Goal: Information Seeking & Learning: Learn about a topic

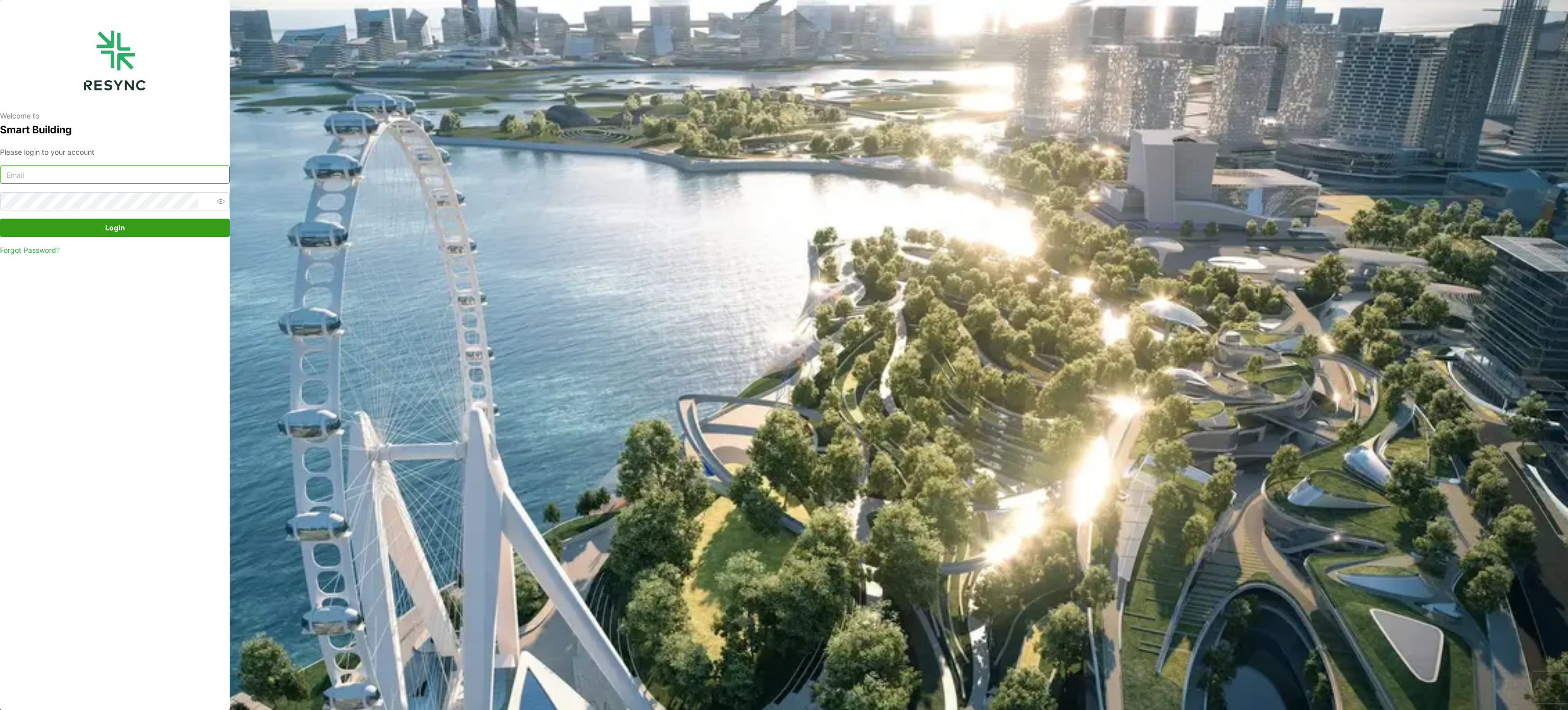
type input "murugesan.saravana@chuanlimengineering.com"
click at [162, 238] on div "Please login to your account murugesan.saravana@chuanlimengineering.com Login F…" at bounding box center [115, 201] width 230 height 109
click at [147, 228] on span "Login" at bounding box center [114, 227] width 210 height 18
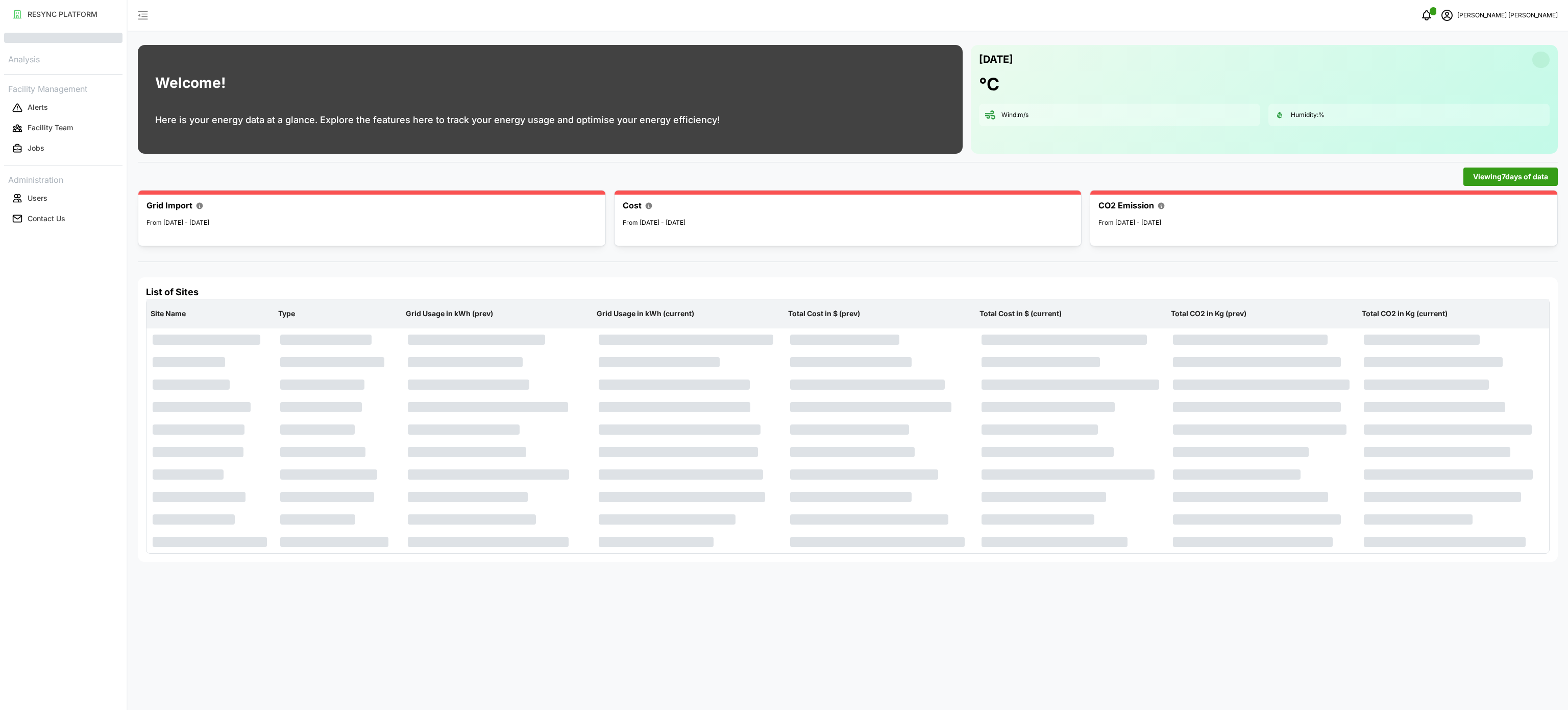
click at [62, 86] on p "Facility Management" at bounding box center [63, 88] width 119 height 15
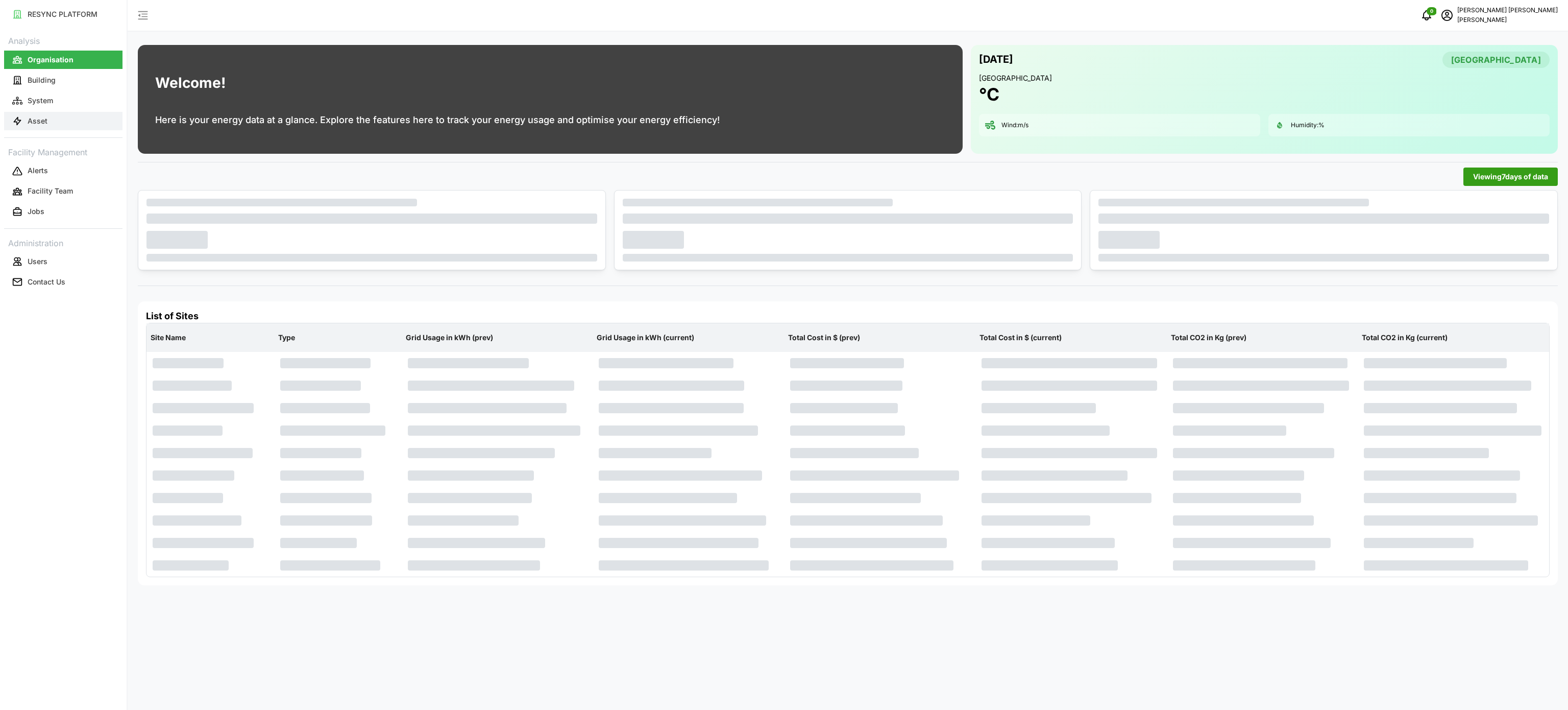
click at [55, 122] on button "Asset" at bounding box center [63, 121] width 119 height 19
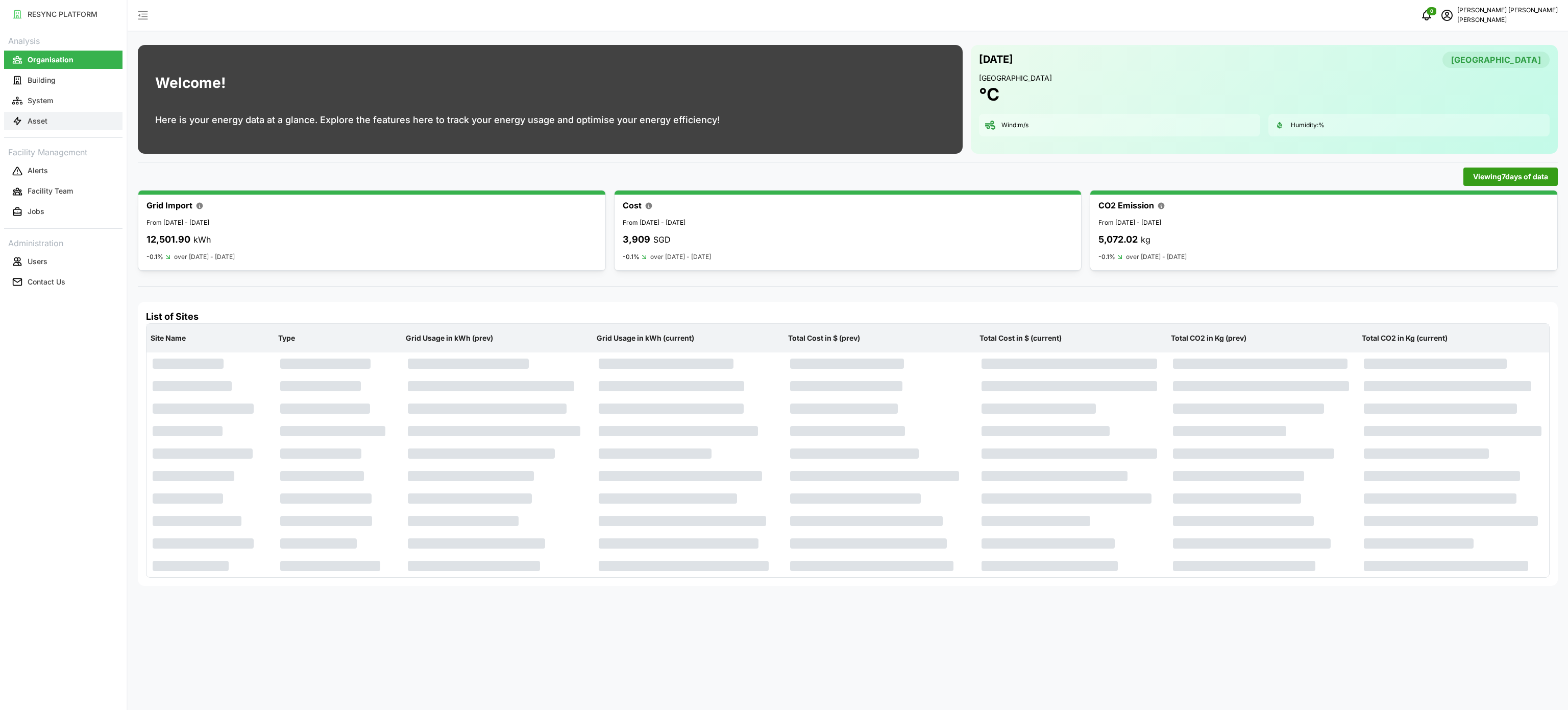
click at [55, 122] on button "Asset" at bounding box center [63, 121] width 119 height 19
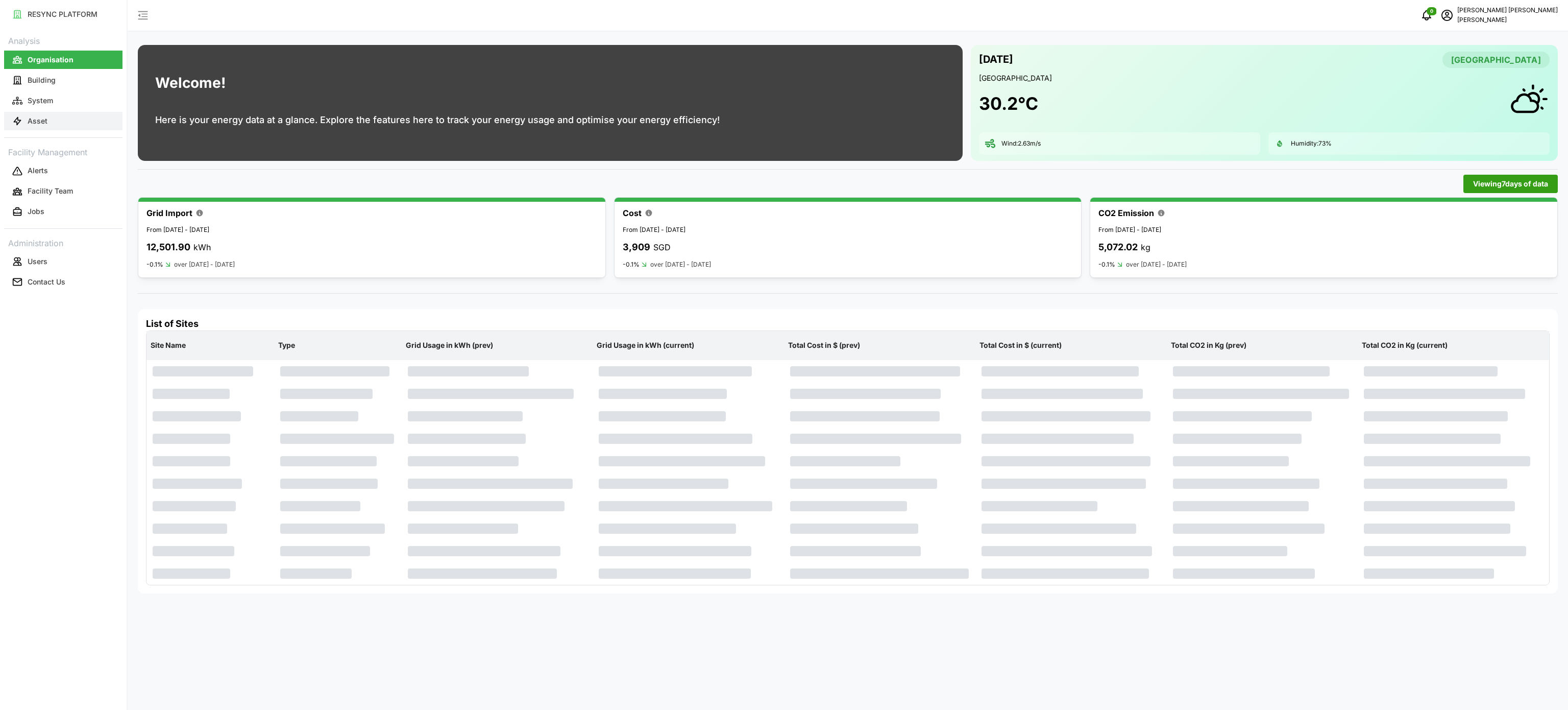
click at [63, 113] on button "Asset" at bounding box center [63, 121] width 119 height 19
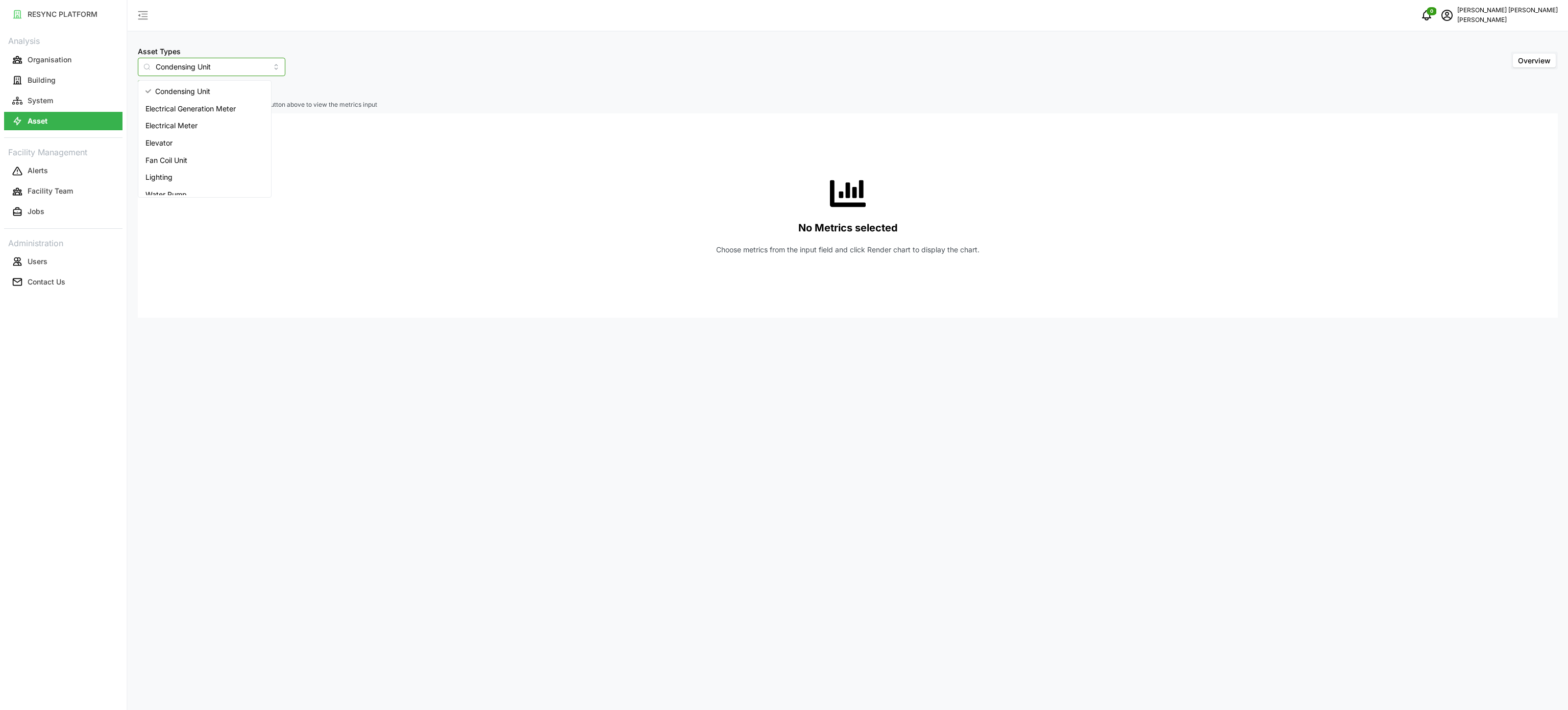
click at [261, 66] on input "Condensing Unit" at bounding box center [212, 67] width 148 height 19
click at [196, 126] on span "Electrical Meter" at bounding box center [172, 125] width 52 height 11
type input "Electrical Meter"
click at [219, 97] on button "Select Locations/Assets" at bounding box center [190, 90] width 104 height 19
click at [152, 139] on icon at bounding box center [150, 135] width 8 height 8
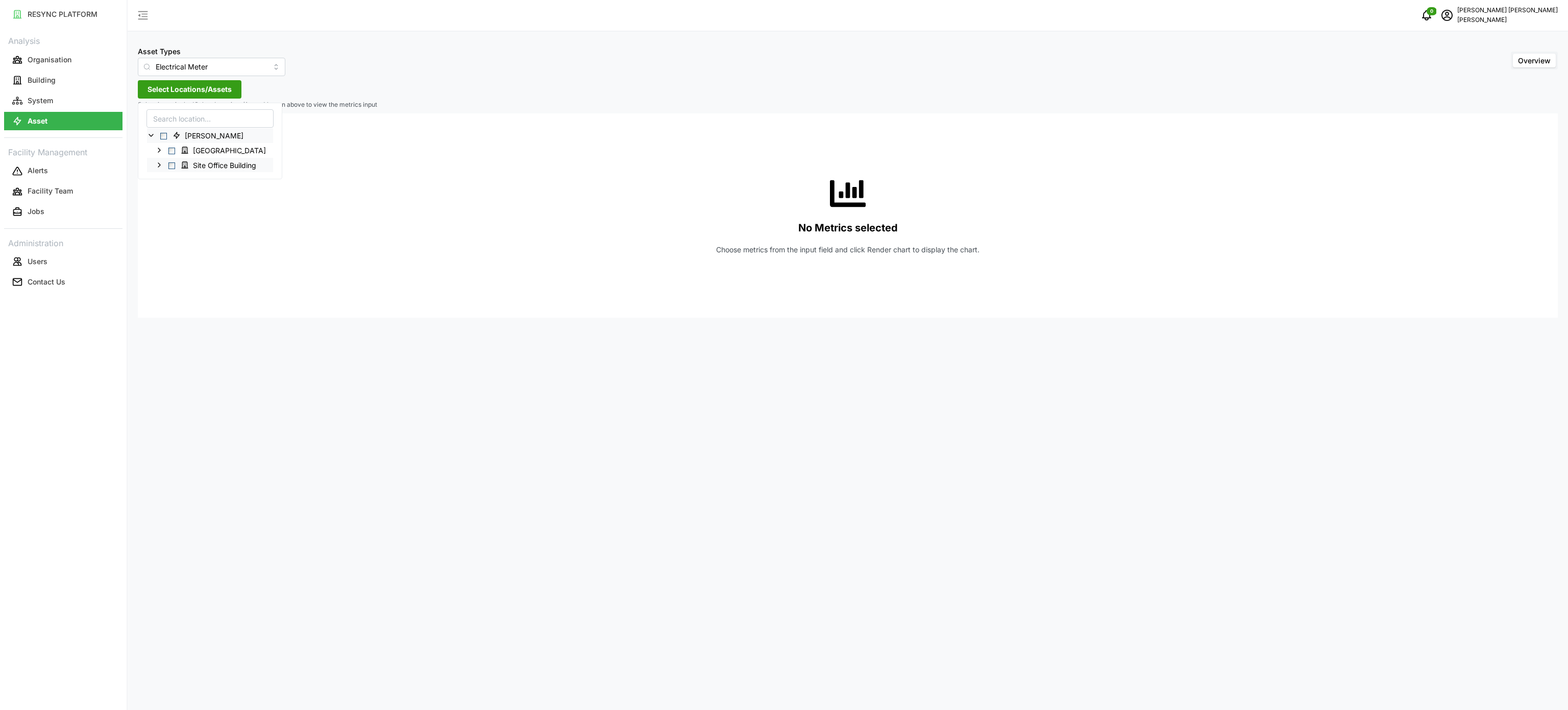
click at [162, 163] on icon at bounding box center [159, 164] width 8 height 8
click at [166, 179] on icon at bounding box center [167, 179] width 8 height 8
click at [176, 195] on icon at bounding box center [176, 193] width 8 height 8
click at [184, 240] on icon at bounding box center [183, 238] width 8 height 8
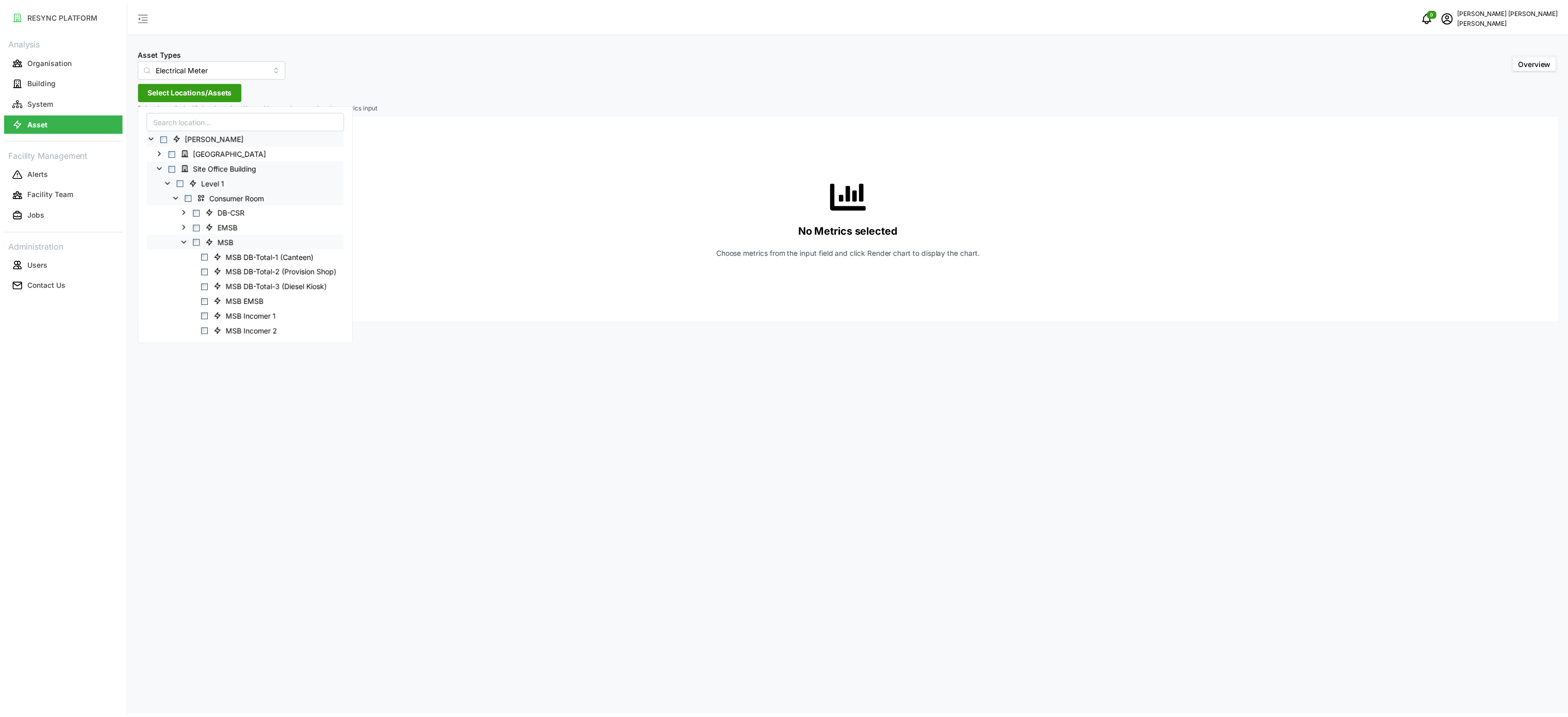
scroll to position [103, 0]
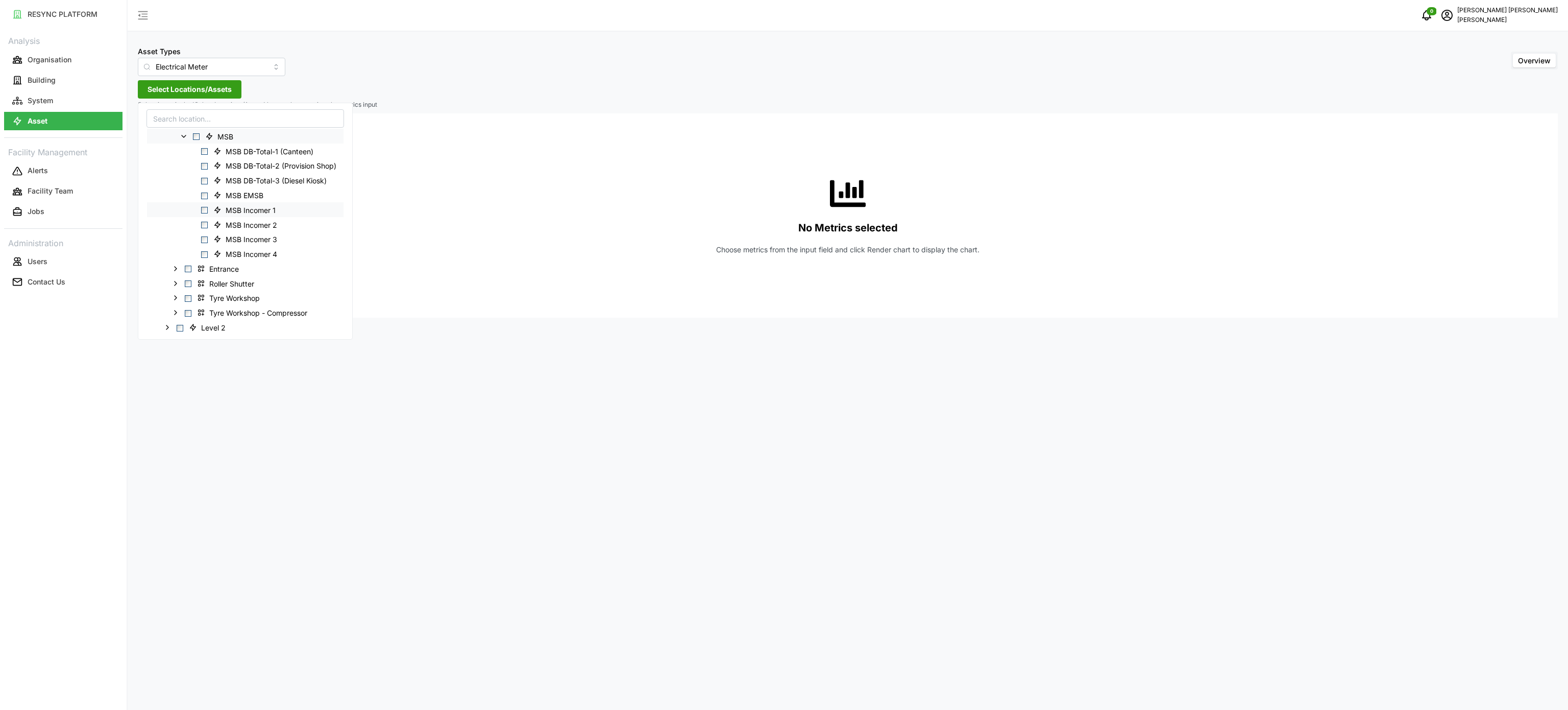
click at [205, 210] on span "Select MSB Incomer 1" at bounding box center [204, 209] width 7 height 7
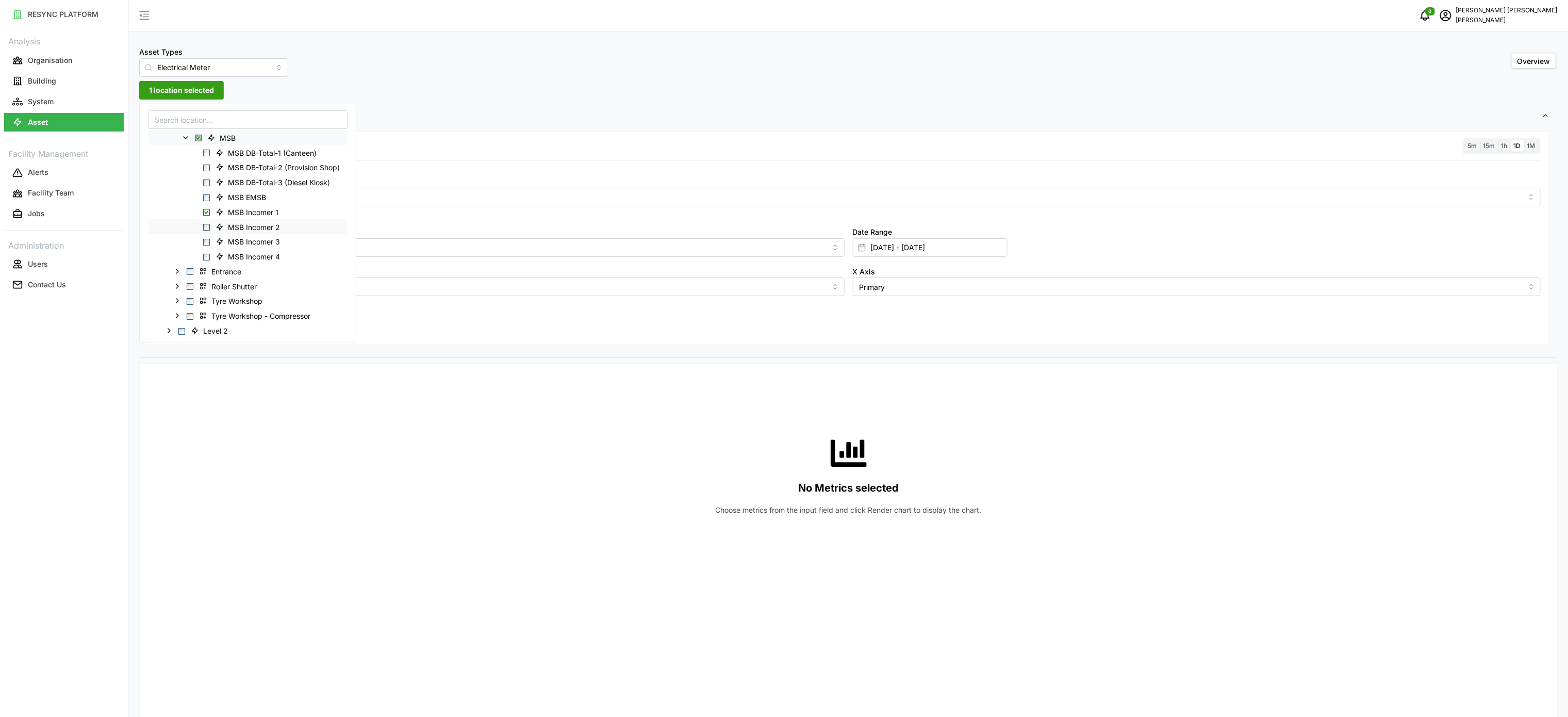
click at [207, 227] on span "Select MSB Incomer 2" at bounding box center [206, 226] width 7 height 7
click at [207, 242] on span "Select MSB Incomer 3" at bounding box center [206, 242] width 7 height 7
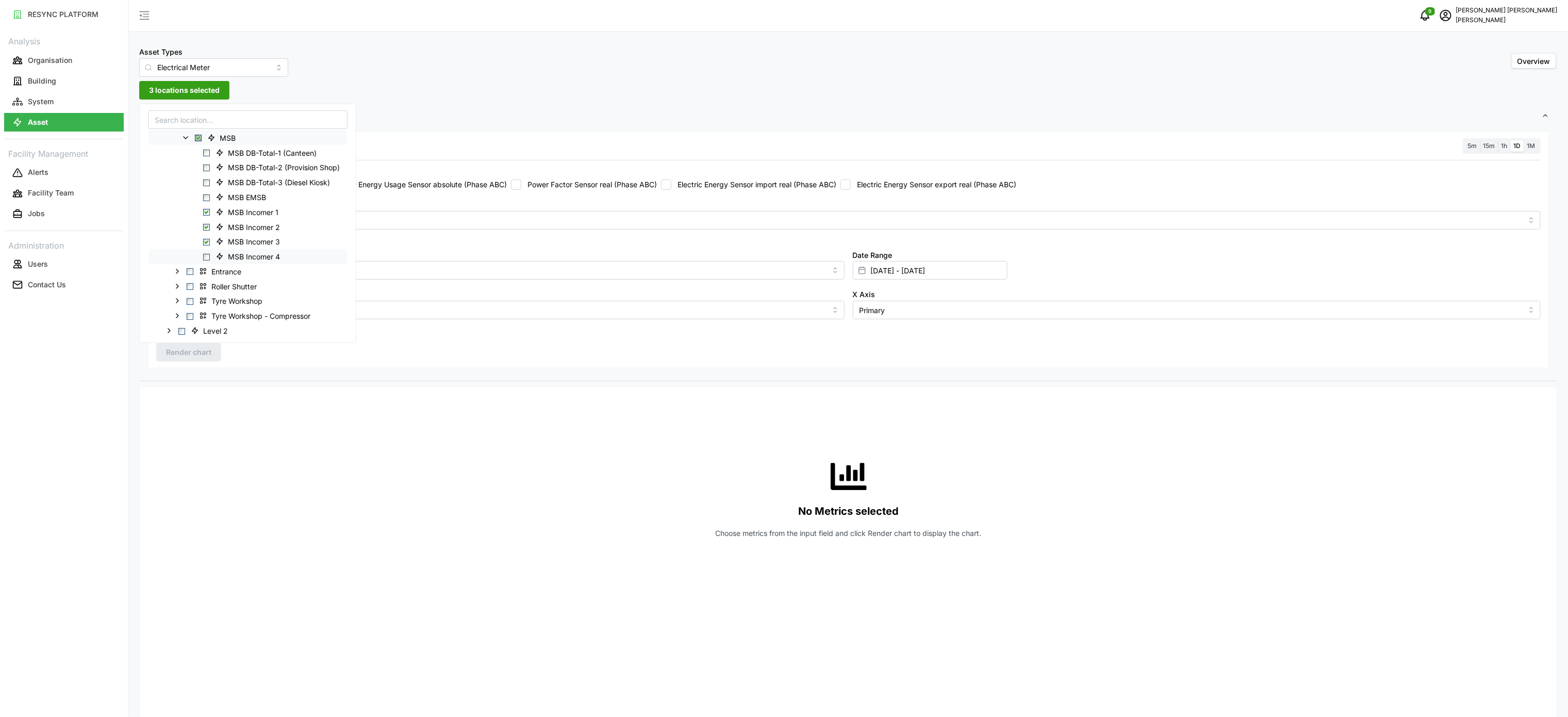
click at [208, 258] on span "Select MSB Incomer 4" at bounding box center [206, 257] width 7 height 7
drag, startPoint x: 546, startPoint y: 419, endPoint x: 590, endPoint y: 384, distance: 56.2
click at [547, 419] on div "No Metrics selected Choose metrics from the input field and click Render chart …" at bounding box center [848, 498] width 1384 height 207
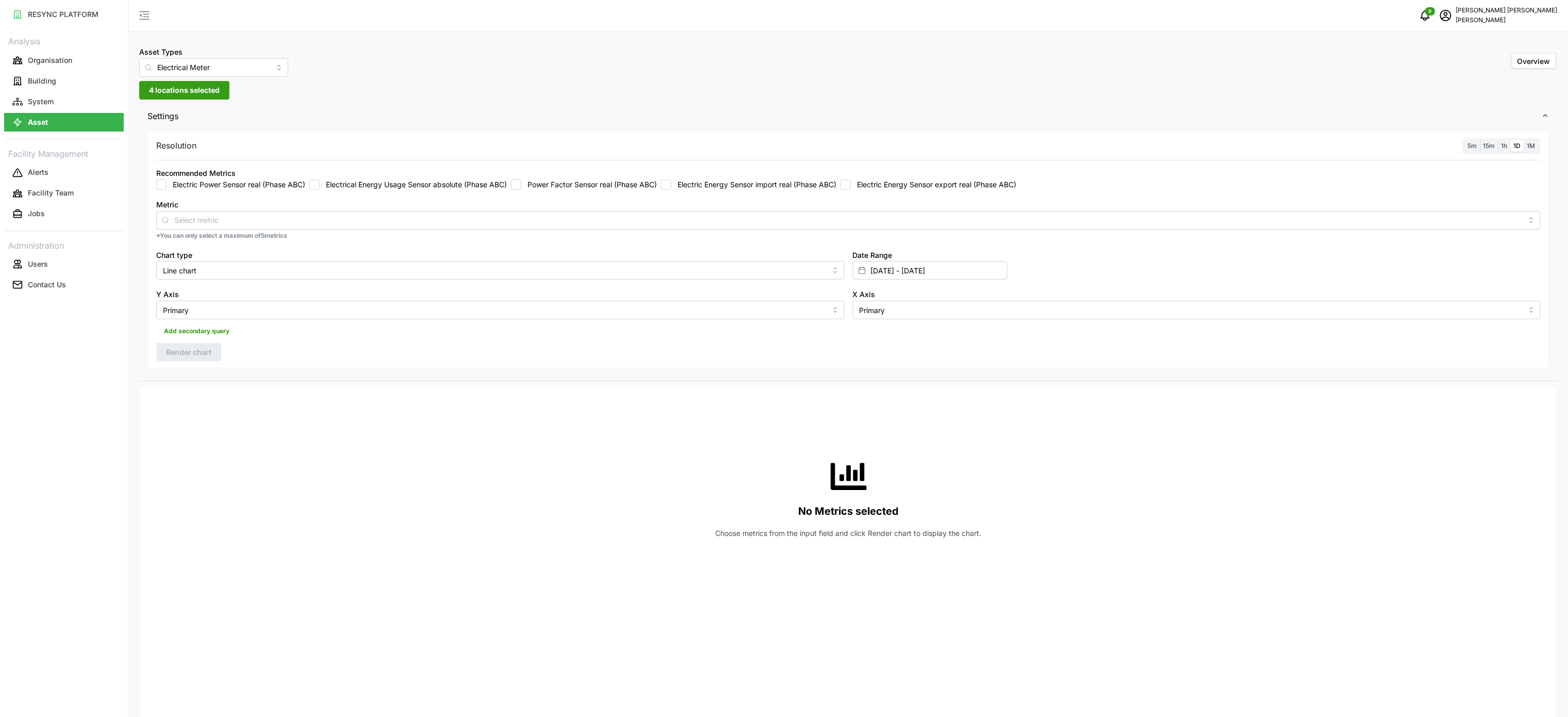
click at [730, 192] on div "Recommended Metrics Electric Power Sensor real (Phase ABC) Electrical Energy Us…" at bounding box center [848, 177] width 1393 height 31
click at [691, 186] on label "Electric Energy Sensor import real (Phase ABC)" at bounding box center [754, 184] width 165 height 10
click at [672, 186] on input "Electric Energy Sensor import real (Phase ABC)" at bounding box center [666, 184] width 10 height 10
click at [191, 352] on span "Render chart" at bounding box center [189, 352] width 45 height 18
click at [1503, 145] on span "1h" at bounding box center [1505, 145] width 7 height 8
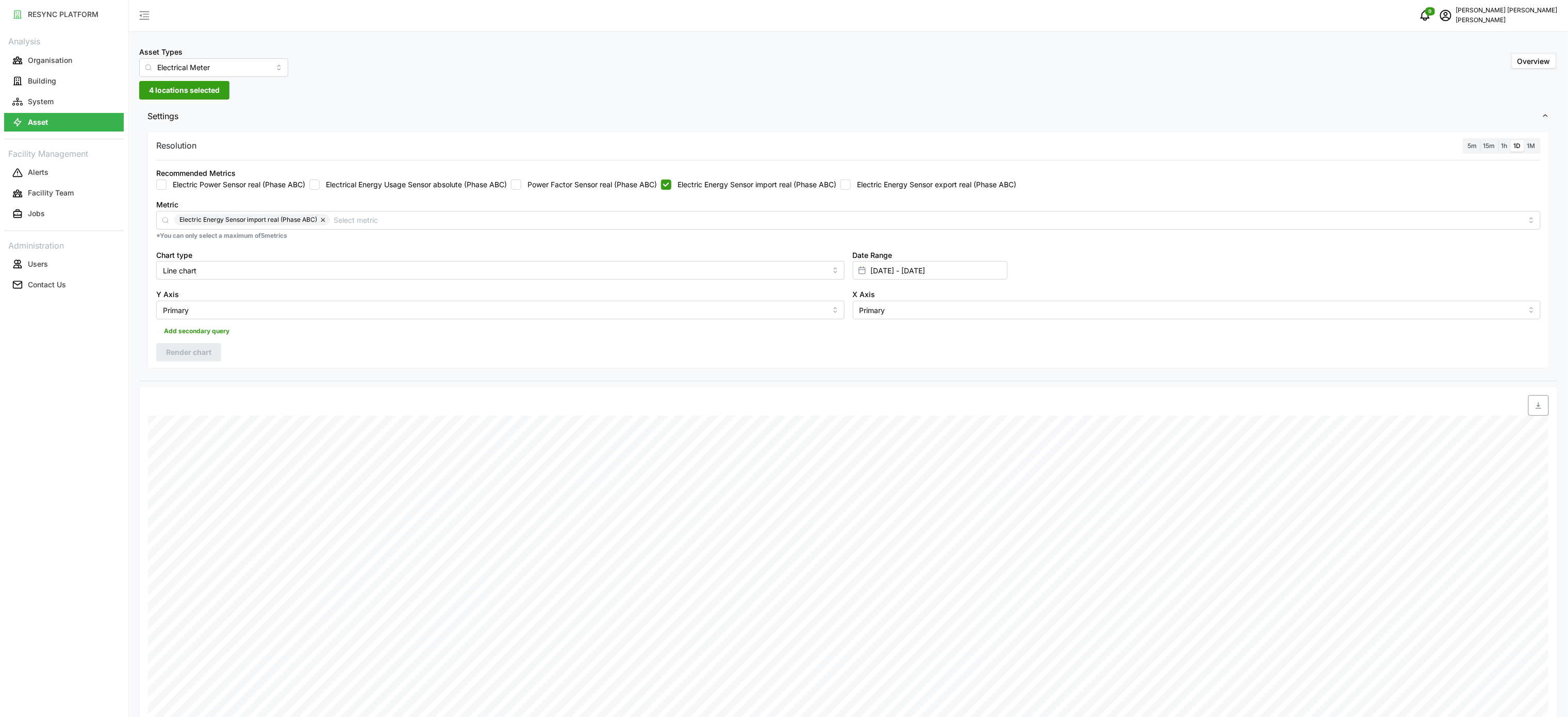
click at [1498, 141] on input "1h" at bounding box center [1498, 141] width 0 height 0
click at [186, 354] on span "Render chart" at bounding box center [189, 352] width 45 height 18
click at [1541, 409] on icon "button" at bounding box center [1539, 405] width 6 height 7
click at [783, 189] on label "Electric Energy Sensor import real (Phase ABC)" at bounding box center [754, 184] width 165 height 10
click at [672, 189] on input "Electric Energy Sensor import real (Phase ABC)" at bounding box center [666, 184] width 10 height 10
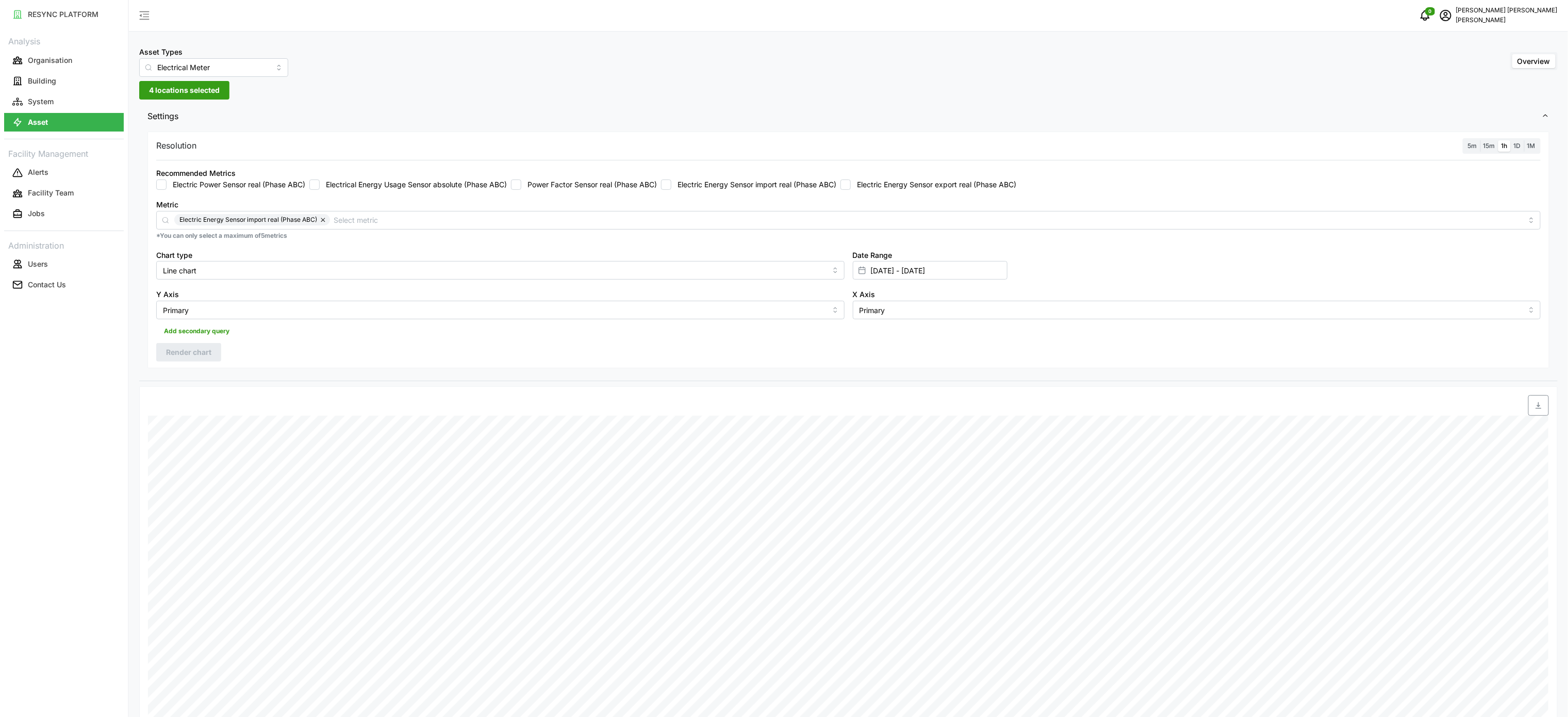
checkbox input "false"
click at [880, 185] on label "Electric Energy Sensor export real (Phase ABC)" at bounding box center [933, 184] width 165 height 10
click at [851, 190] on input "Electric Energy Sensor export real (Phase ABC)" at bounding box center [845, 184] width 10 height 10
checkbox input "true"
click at [203, 359] on span "Render chart" at bounding box center [189, 352] width 45 height 18
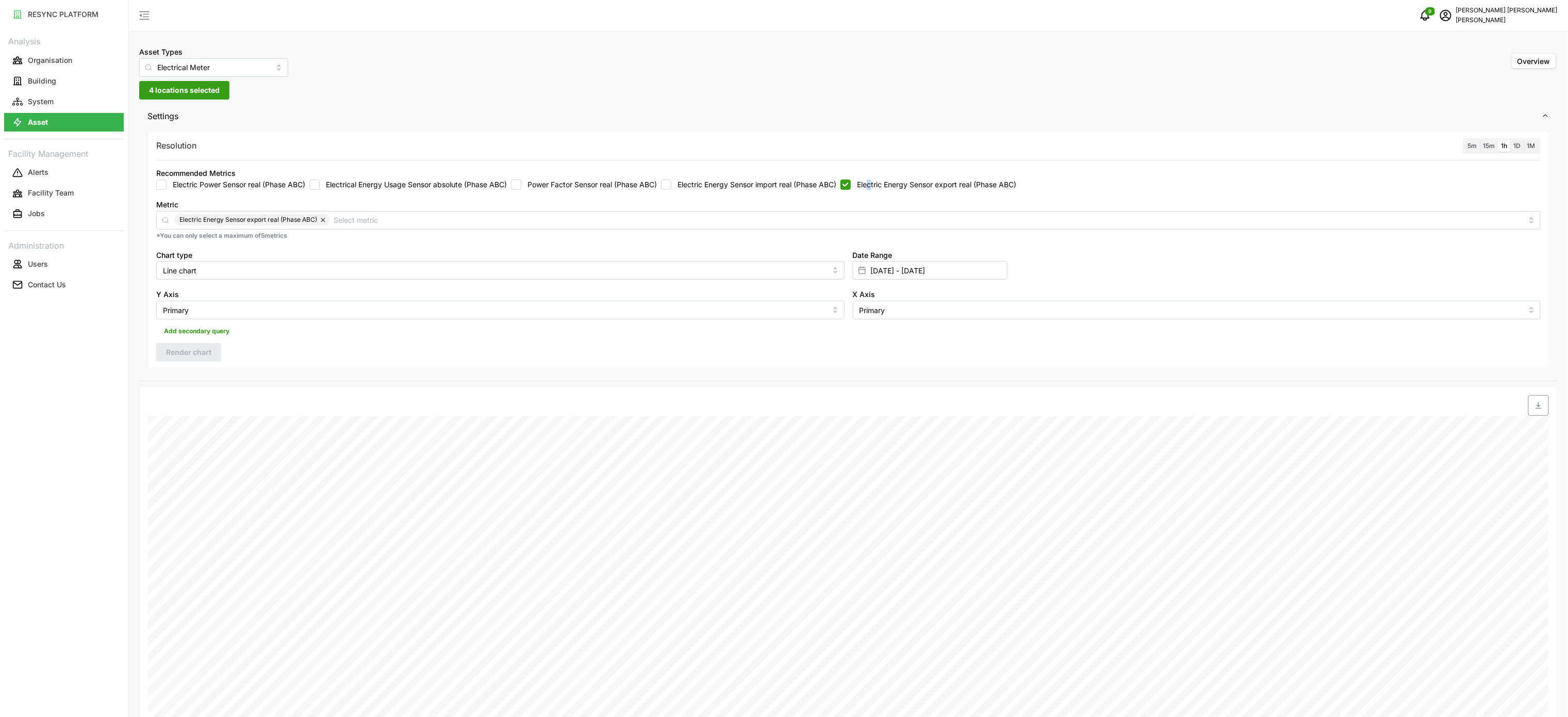
click at [1531, 410] on span "button" at bounding box center [1538, 405] width 20 height 20
click at [1032, 81] on div "Asset Types Electrical Meter Overview 4 locations selected Settings Resolution …" at bounding box center [848, 524] width 1439 height 1048
click at [916, 271] on input "[DATE] - [DATE]" at bounding box center [930, 271] width 155 height 19
click at [898, 432] on button "23" at bounding box center [894, 432] width 19 height 19
type input "[DATE] - [DATE]"
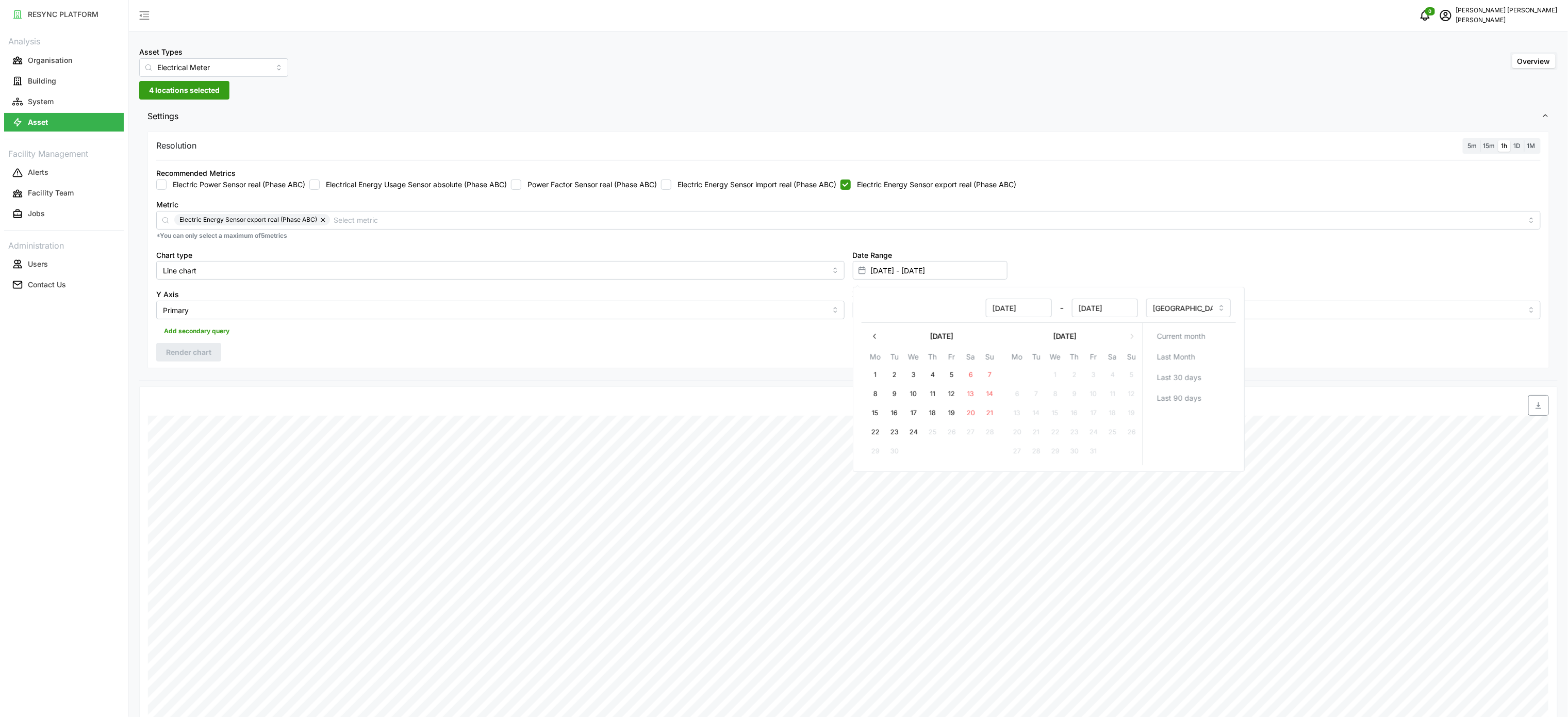
type input "[DATE]"
click at [898, 432] on button "23" at bounding box center [894, 432] width 19 height 19
type input "[DATE] - [DATE]"
type input "[DATE]"
click at [850, 181] on input "Electric Energy Sensor export real (Phase ABC)" at bounding box center [845, 184] width 10 height 10
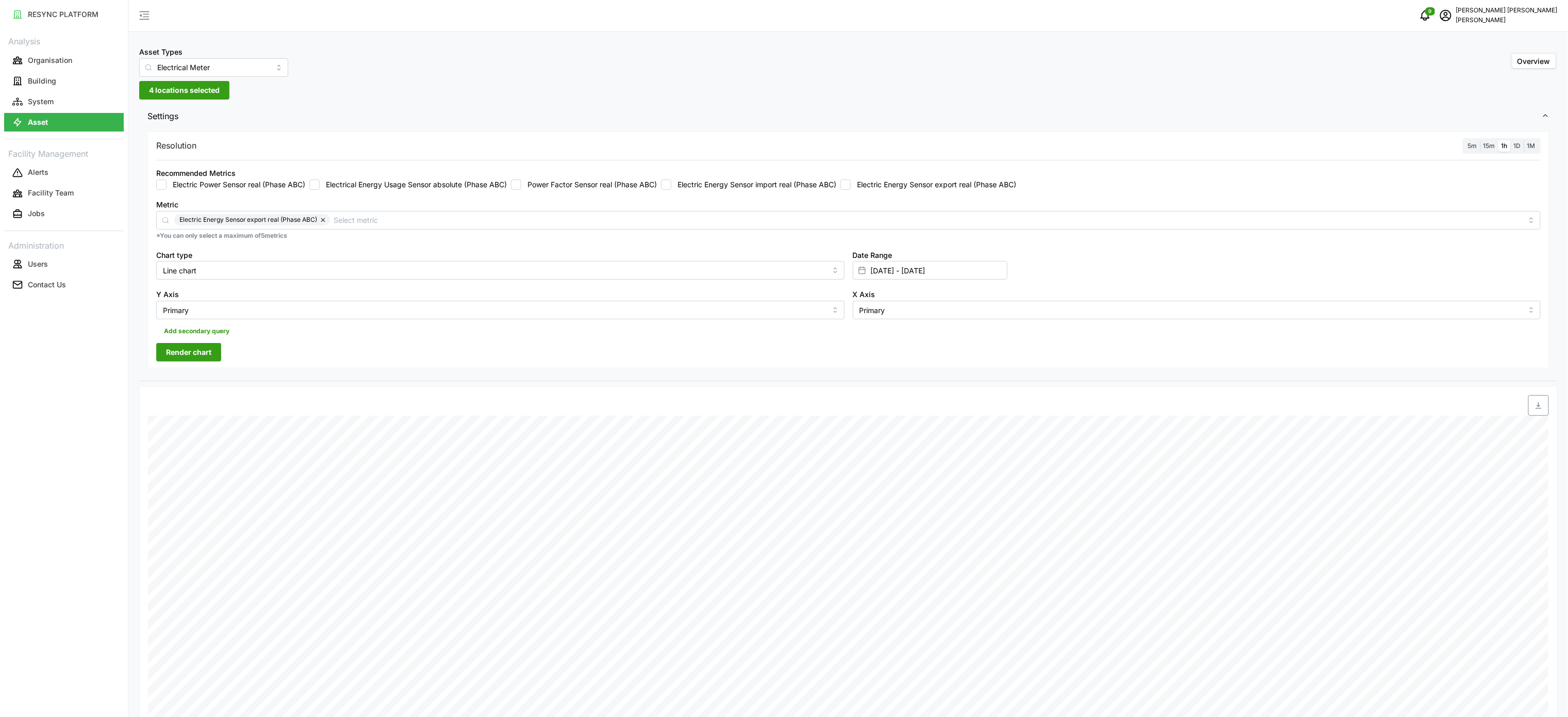
checkbox input "false"
click at [796, 185] on label "Electric Energy Sensor import real (Phase ABC)" at bounding box center [754, 184] width 165 height 10
click at [672, 185] on input "Electric Energy Sensor import real (Phase ABC)" at bounding box center [666, 184] width 10 height 10
click at [190, 352] on span "Render chart" at bounding box center [189, 352] width 45 height 18
click at [1541, 409] on icon "button" at bounding box center [1538, 405] width 8 height 8
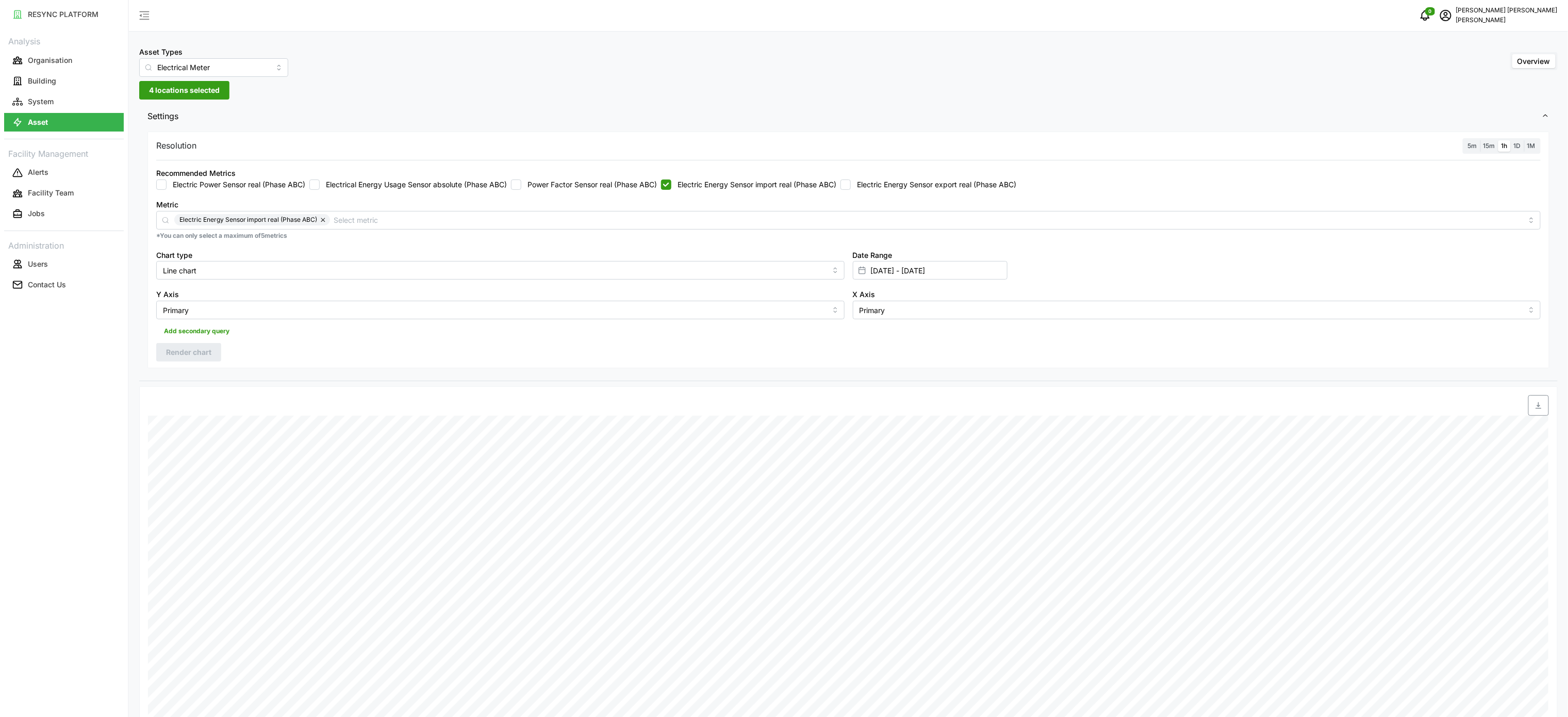
click at [758, 176] on div "Recommended Metrics Electric Power Sensor real (Phase ABC) Electrical Energy Us…" at bounding box center [848, 178] width 1384 height 24
click at [766, 184] on label "Electric Energy Sensor import real (Phase ABC)" at bounding box center [754, 184] width 165 height 10
click at [672, 184] on input "Electric Energy Sensor import real (Phase ABC)" at bounding box center [666, 184] width 10 height 10
checkbox input "false"
click at [892, 184] on label "Electric Energy Sensor export real (Phase ABC)" at bounding box center [933, 184] width 165 height 10
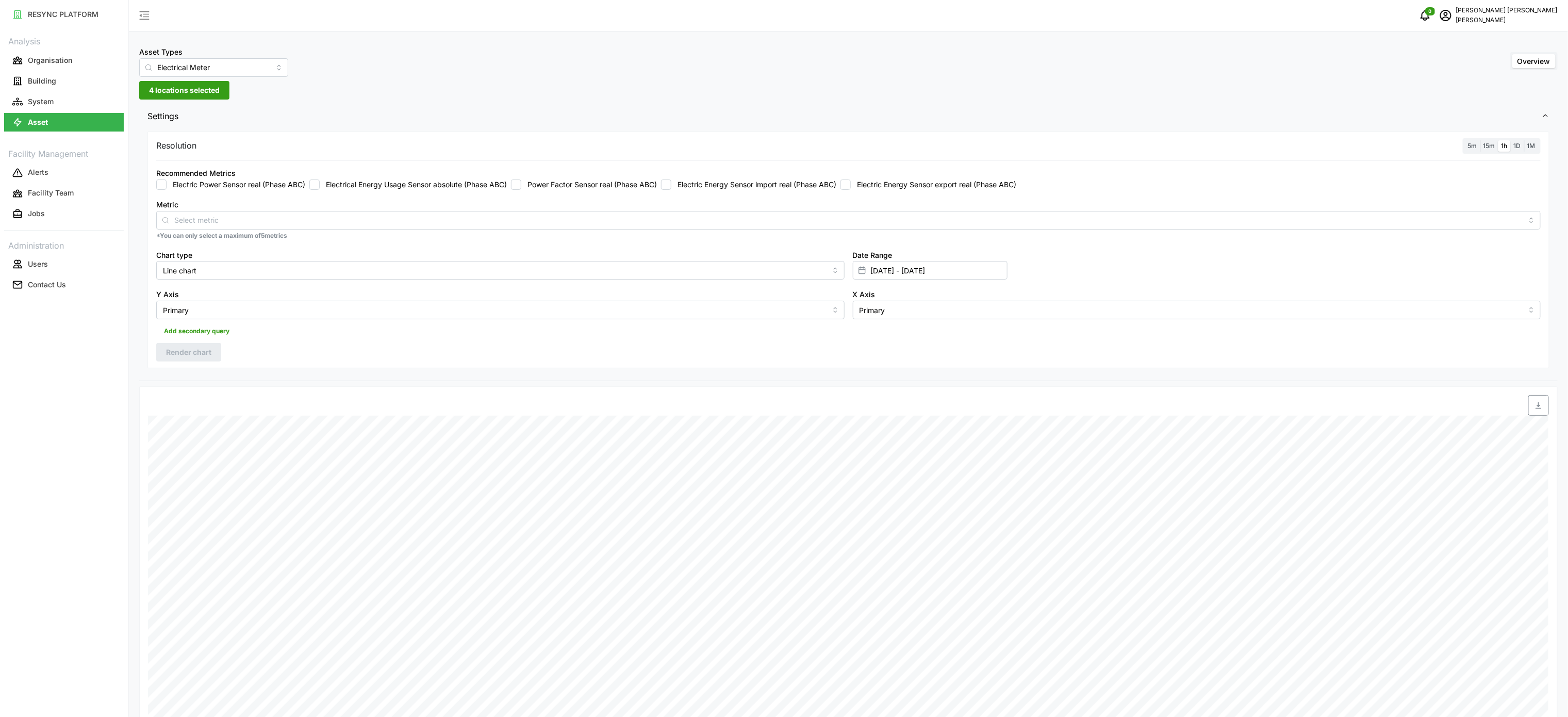
click at [851, 184] on input "Electric Energy Sensor export real (Phase ABC)" at bounding box center [845, 184] width 10 height 10
checkbox input "true"
click at [206, 358] on span "Render chart" at bounding box center [189, 352] width 45 height 18
click at [1536, 409] on icon "button" at bounding box center [1538, 405] width 8 height 8
